Goal: Information Seeking & Learning: Learn about a topic

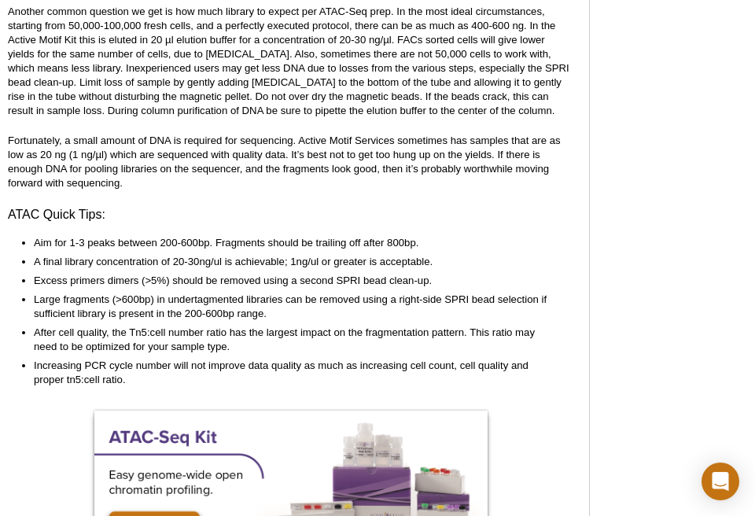
scroll to position [3855, 0]
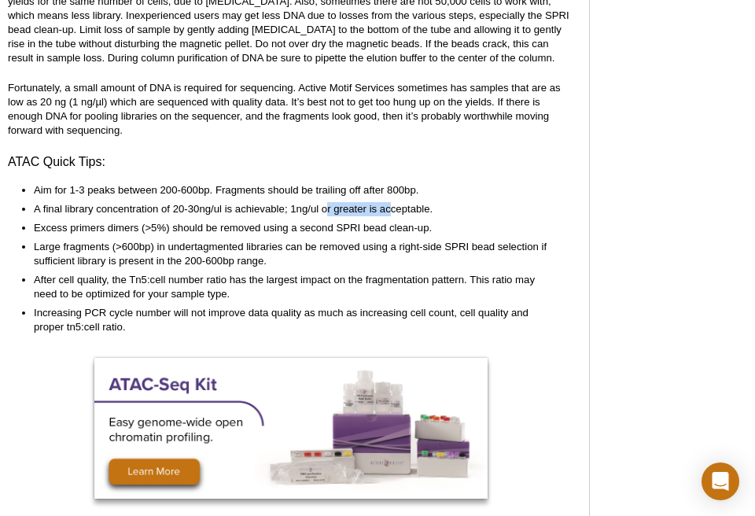
drag, startPoint x: 326, startPoint y: 231, endPoint x: 389, endPoint y: 230, distance: 62.1
click at [389, 216] on li "A final library concentration of 20-30ng/ul is achievable; 1ng/ul or greater is…" at bounding box center [296, 209] width 525 height 14
click at [423, 216] on li "A final library concentration of 20-30ng/ul is achievable; 1ng/ul or greater is…" at bounding box center [296, 209] width 525 height 14
drag, startPoint x: 332, startPoint y: 229, endPoint x: 410, endPoint y: 228, distance: 77.9
click at [410, 216] on li "A final library concentration of 20-30ng/ul is achievable; 1ng/ul or greater is…" at bounding box center [296, 209] width 525 height 14
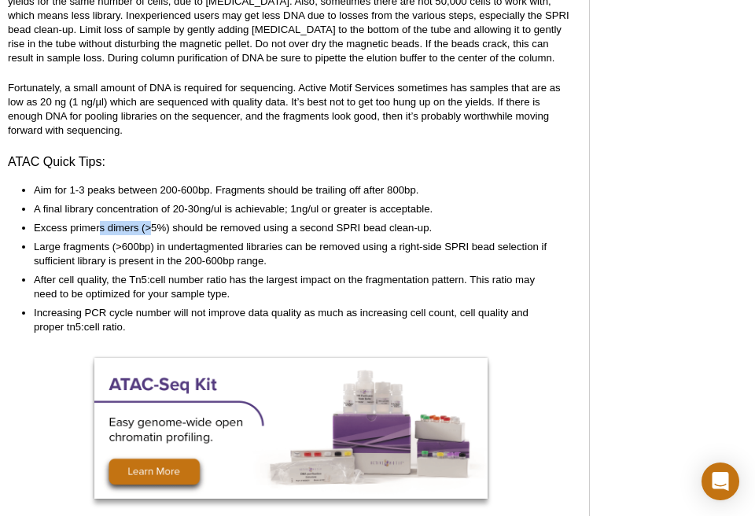
drag, startPoint x: 100, startPoint y: 248, endPoint x: 149, endPoint y: 246, distance: 49.6
click at [149, 235] on li "Excess primers dimers (>5%) should be removed using a second SPRI bead clean-up." at bounding box center [296, 228] width 525 height 14
drag, startPoint x: 231, startPoint y: 245, endPoint x: 340, endPoint y: 249, distance: 108.6
click at [337, 235] on li "Excess primers dimers (>5%) should be removed using a second SPRI bead clean-up." at bounding box center [296, 228] width 525 height 14
click at [409, 235] on li "Excess primers dimers (>5%) should be removed using a second SPRI bead clean-up." at bounding box center [296, 228] width 525 height 14
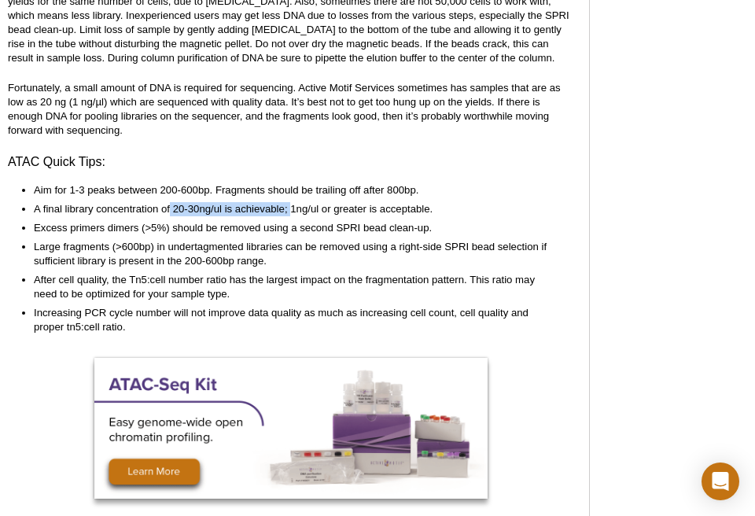
drag, startPoint x: 171, startPoint y: 230, endPoint x: 291, endPoint y: 226, distance: 120.4
click at [291, 216] on li "A final library concentration of 20-30ng/ul is achievable; 1ng/ul or greater is…" at bounding box center [296, 209] width 525 height 14
drag, startPoint x: 319, startPoint y: 229, endPoint x: 301, endPoint y: 230, distance: 18.2
click at [320, 216] on li "A final library concentration of 20-30ng/ul is achievable; 1ng/ul or greater is…" at bounding box center [296, 209] width 525 height 14
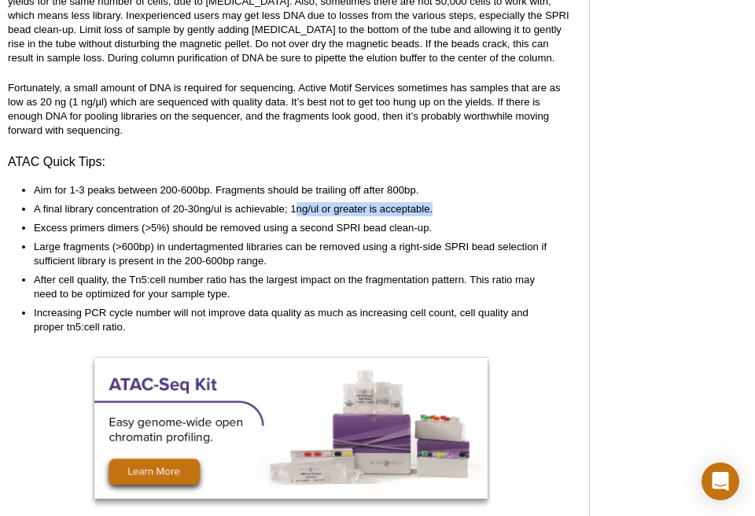
drag, startPoint x: 295, startPoint y: 229, endPoint x: 477, endPoint y: 228, distance: 181.7
click at [477, 216] on li "A final library concentration of 20-30ng/ul is achievable; 1ng/ul or greater is…" at bounding box center [296, 209] width 525 height 14
click at [421, 216] on li "A final library concentration of 20-30ng/ul is achievable; 1ng/ul or greater is…" at bounding box center [296, 209] width 525 height 14
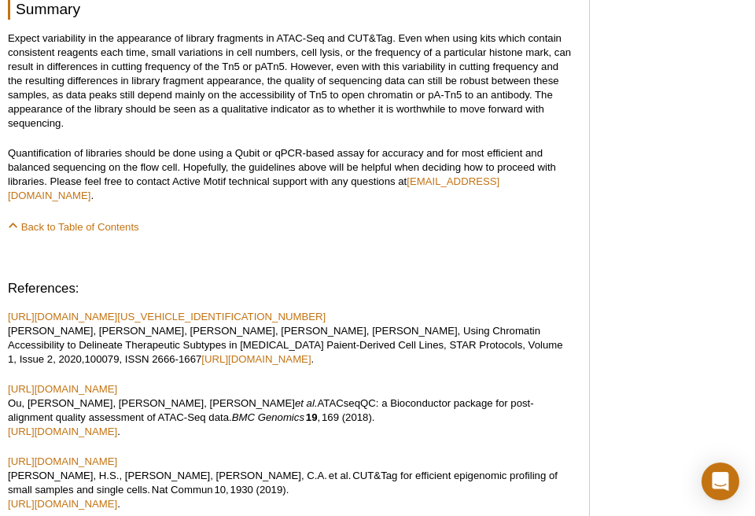
scroll to position [8482, 0]
